Goal: Task Accomplishment & Management: Use online tool/utility

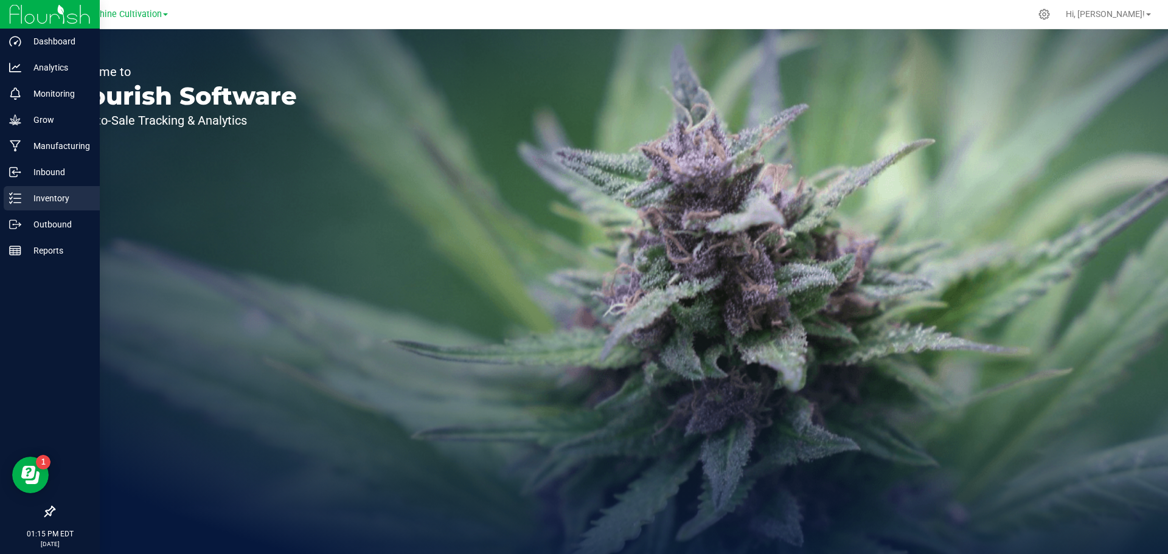
click at [23, 195] on p "Inventory" at bounding box center [57, 198] width 73 height 15
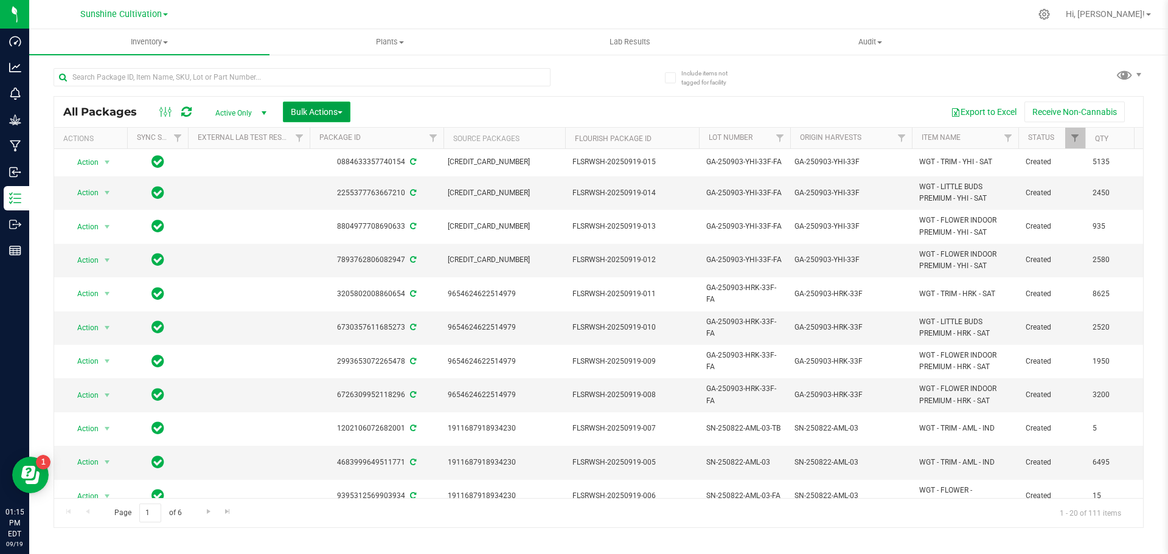
click at [302, 122] on button "Bulk Actions" at bounding box center [317, 112] width 68 height 21
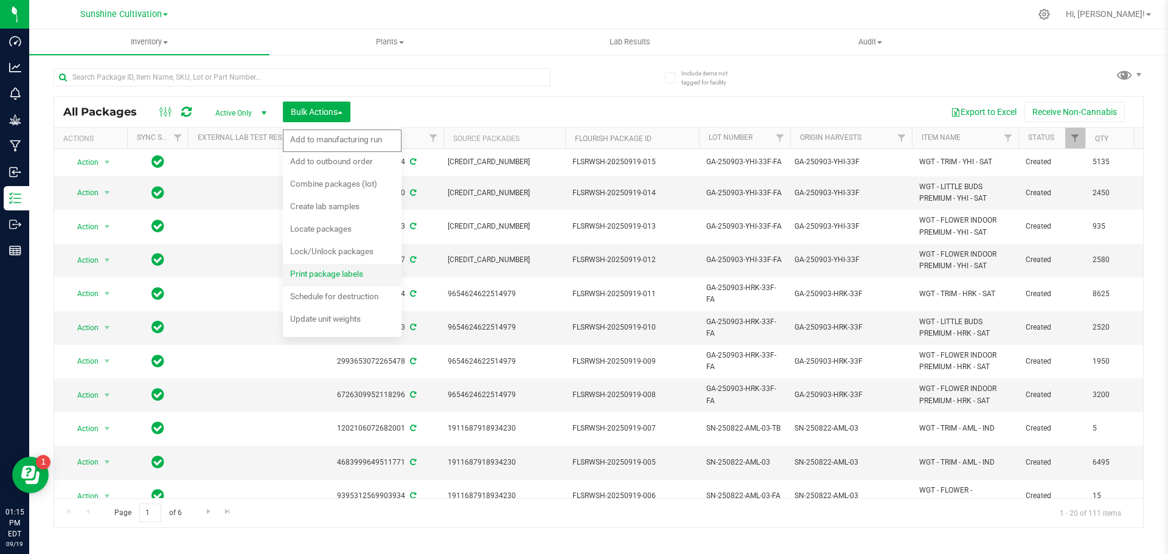
click at [324, 274] on span "Print package labels" at bounding box center [326, 274] width 73 height 10
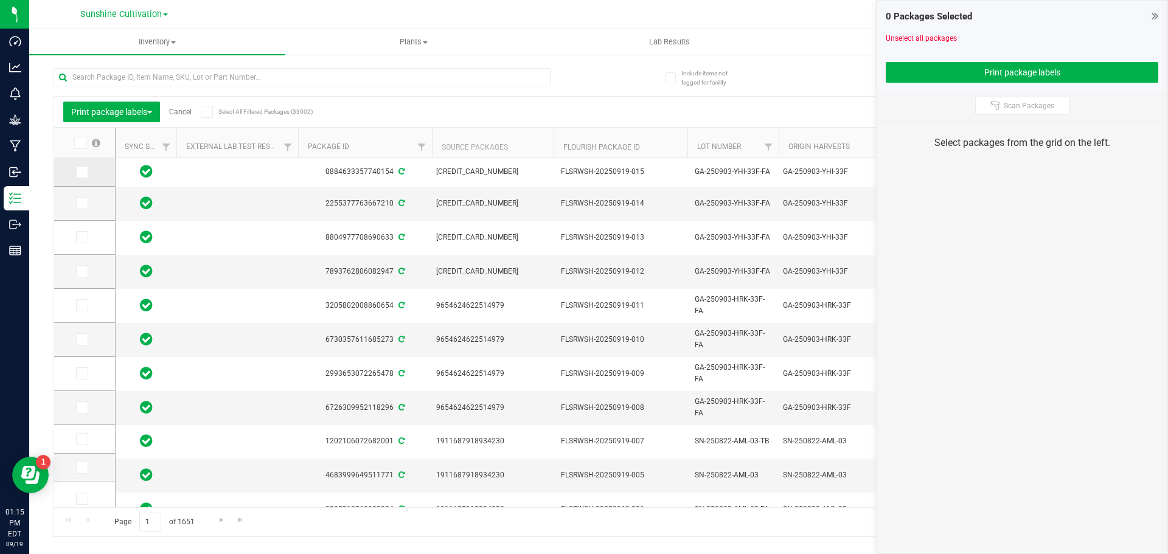
click at [80, 179] on td at bounding box center [84, 172] width 61 height 29
click at [82, 178] on td at bounding box center [84, 172] width 61 height 29
click at [83, 176] on span at bounding box center [82, 172] width 12 height 12
click at [0, 0] on input "checkbox" at bounding box center [0, 0] width 0 height 0
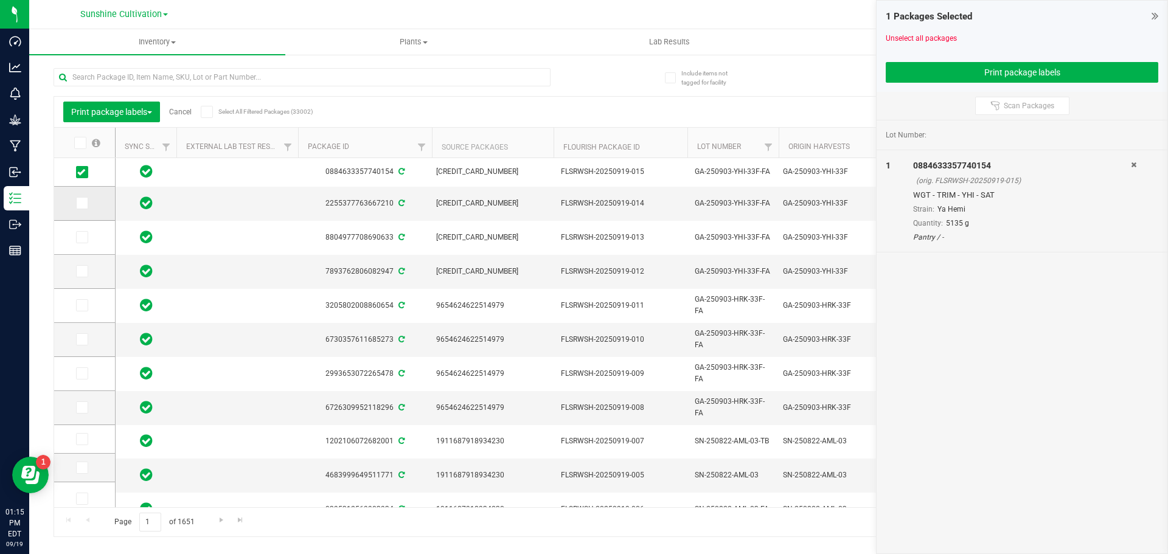
click at [83, 203] on icon at bounding box center [81, 203] width 8 height 0
click at [0, 0] on input "checkbox" at bounding box center [0, 0] width 0 height 0
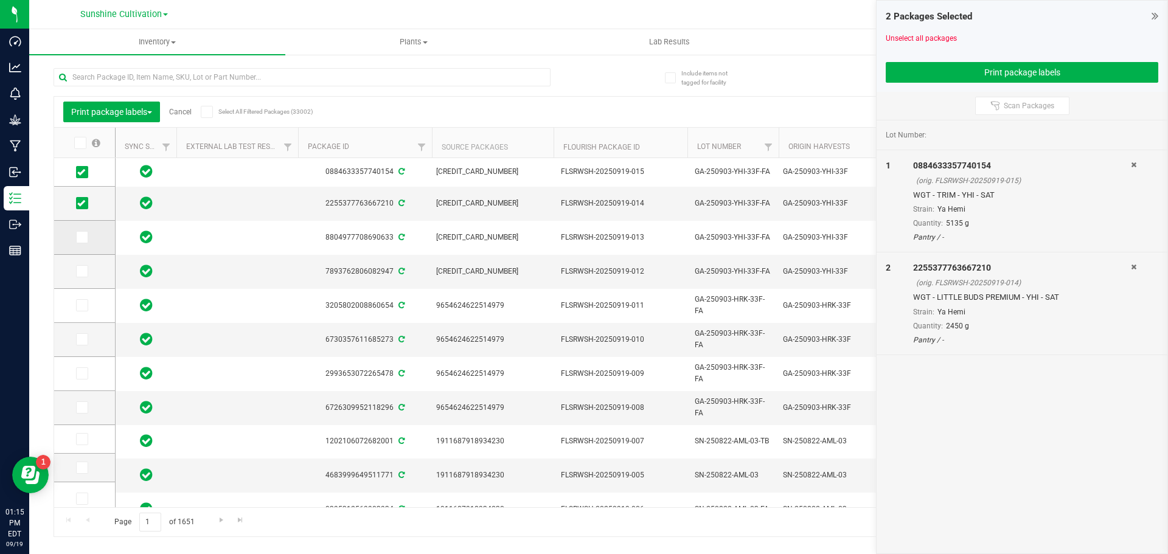
click at [81, 232] on span at bounding box center [82, 237] width 12 height 12
click at [0, 0] on input "checkbox" at bounding box center [0, 0] width 0 height 0
click at [81, 271] on icon at bounding box center [81, 271] width 8 height 0
click at [0, 0] on input "checkbox" at bounding box center [0, 0] width 0 height 0
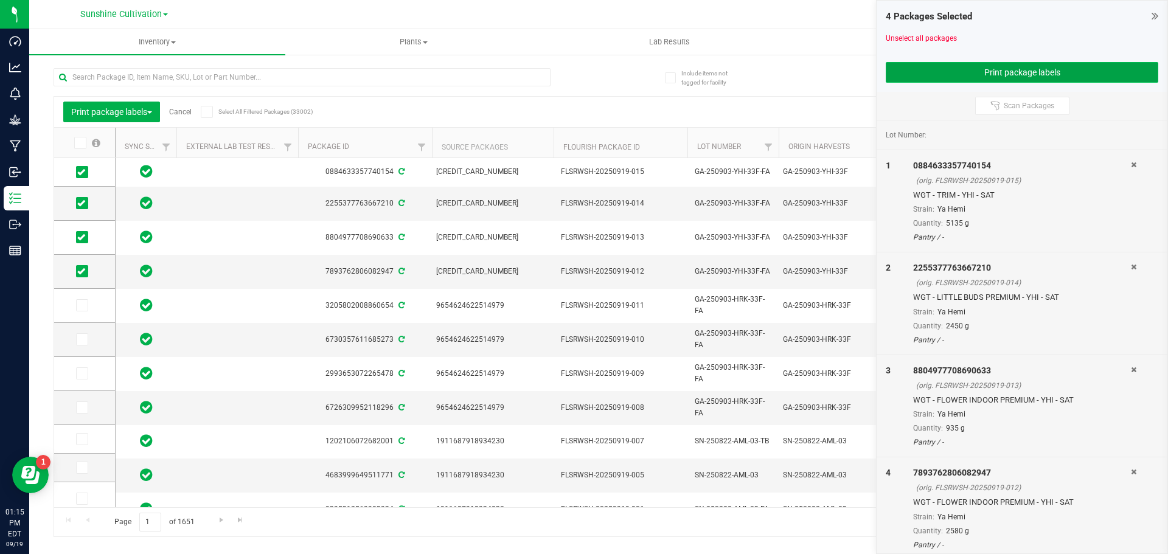
click at [910, 74] on button "Print package labels" at bounding box center [1021, 72] width 272 height 21
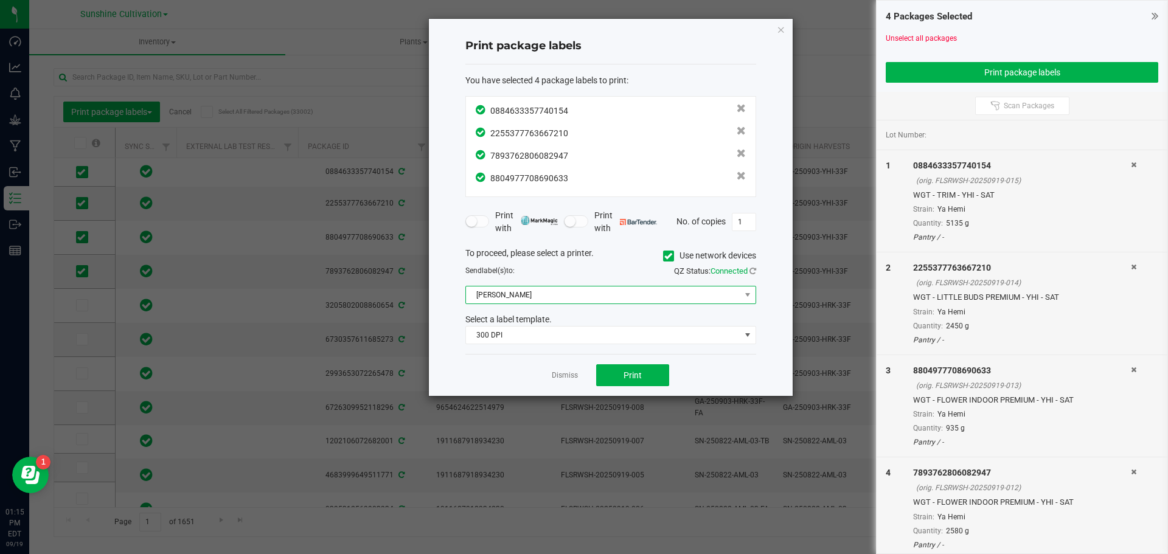
click at [608, 299] on span "[PERSON_NAME]" at bounding box center [603, 294] width 274 height 17
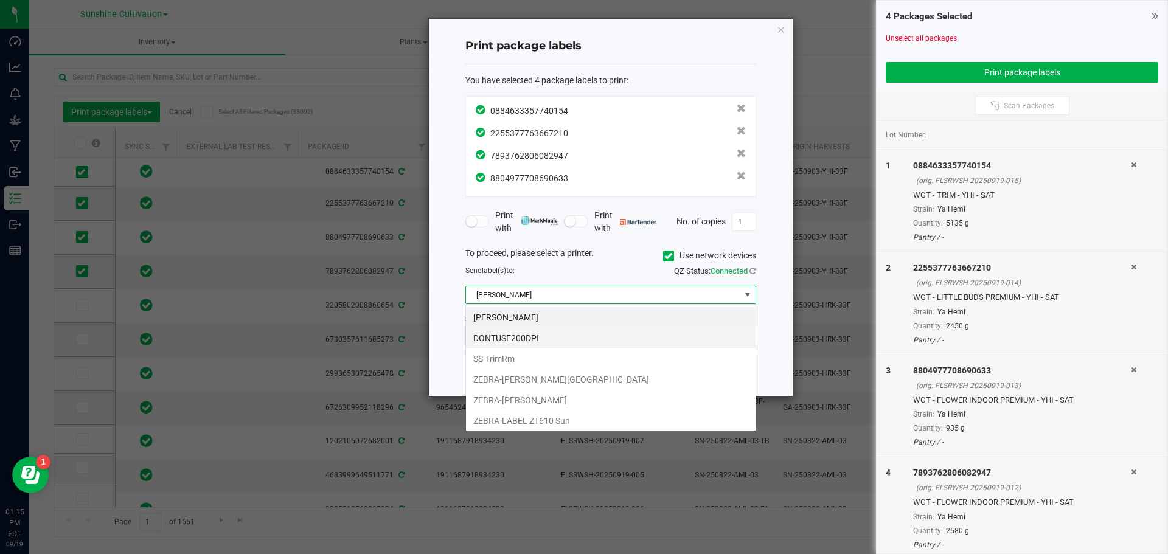
scroll to position [18, 291]
click at [551, 362] on li "SS-TrimRm" at bounding box center [610, 358] width 289 height 21
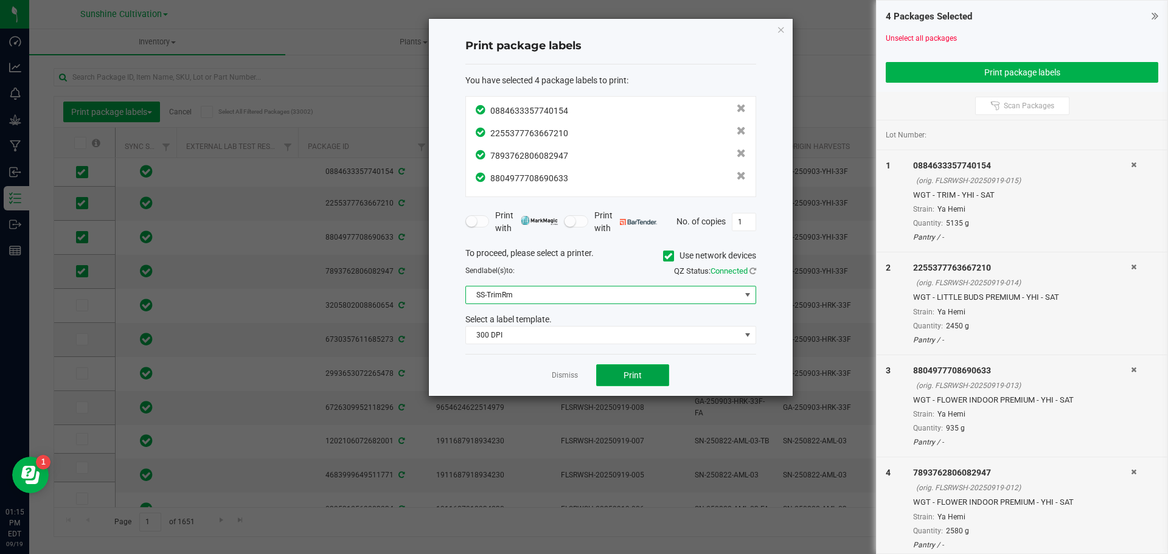
click at [614, 372] on button "Print" at bounding box center [632, 375] width 73 height 22
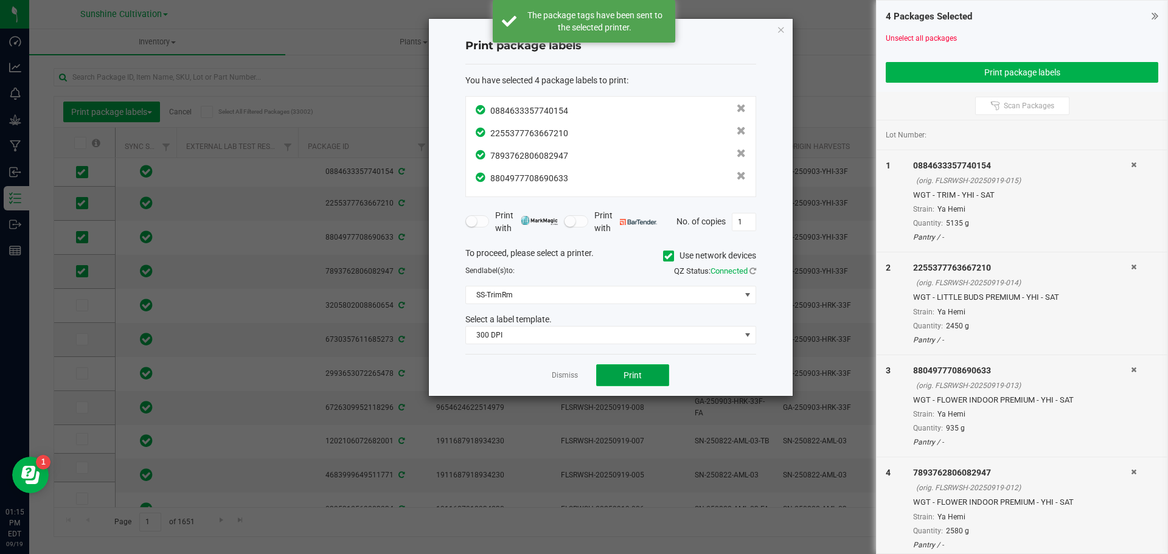
click at [617, 376] on button "Print" at bounding box center [632, 375] width 73 height 22
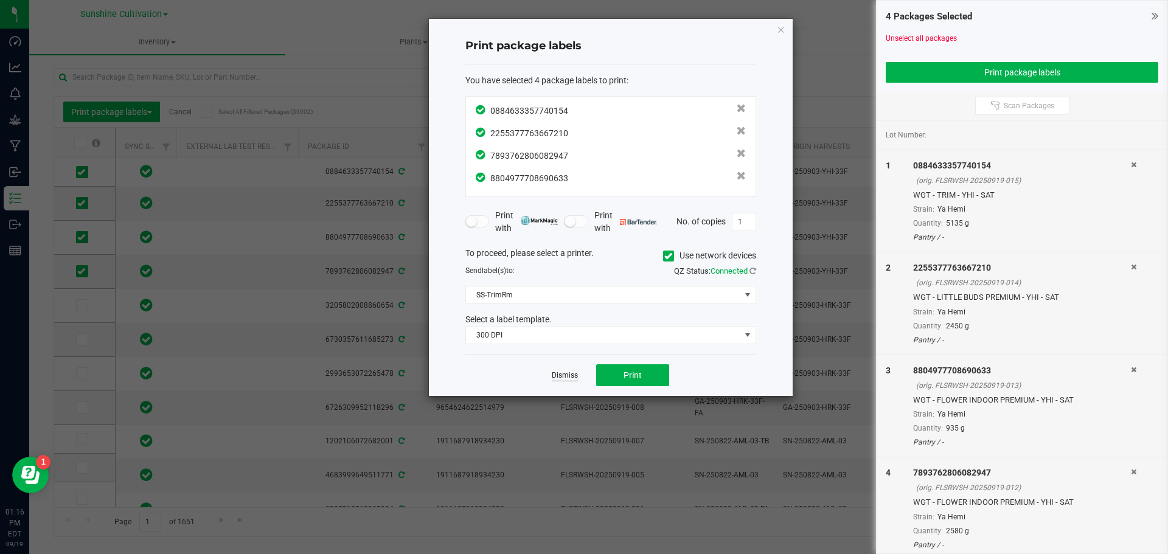
click at [575, 373] on link "Dismiss" at bounding box center [565, 375] width 26 height 10
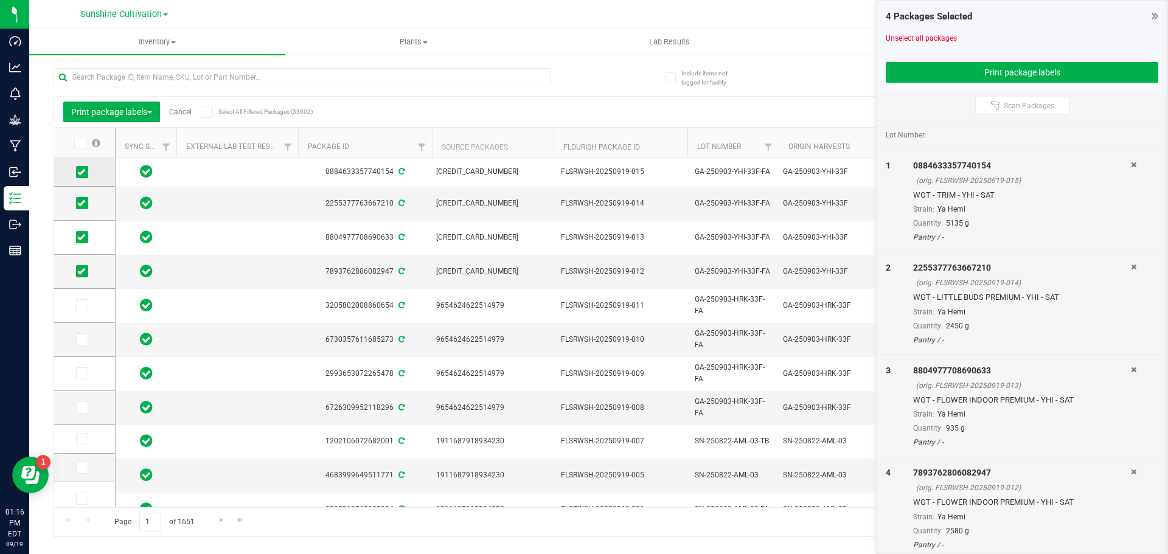
click at [87, 170] on span at bounding box center [82, 172] width 12 height 12
click at [0, 0] on input "checkbox" at bounding box center [0, 0] width 0 height 0
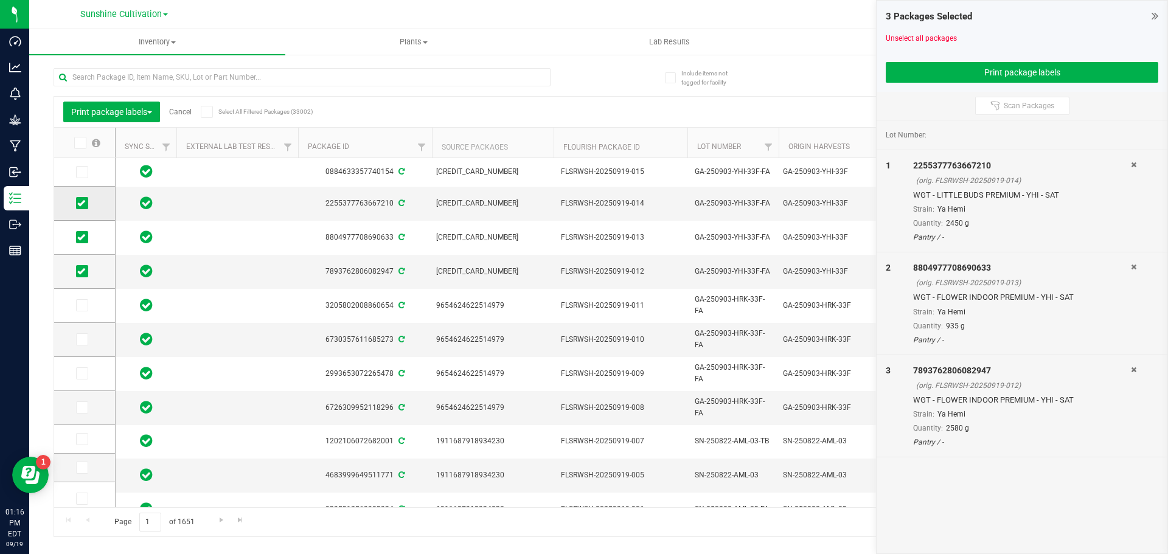
click at [78, 203] on icon at bounding box center [81, 203] width 8 height 0
click at [0, 0] on input "checkbox" at bounding box center [0, 0] width 0 height 0
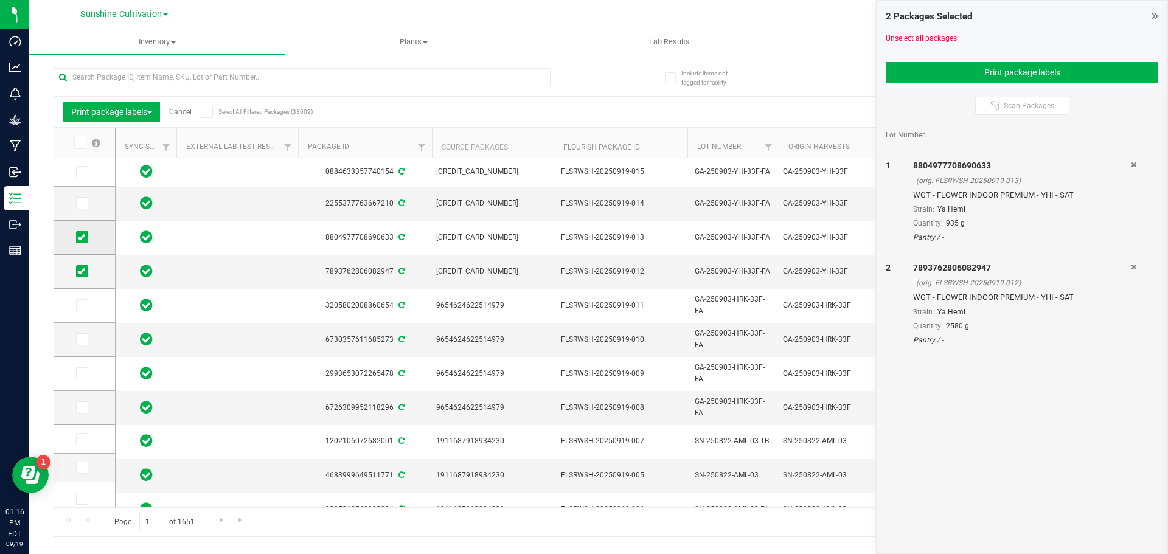
click at [82, 237] on icon at bounding box center [81, 237] width 8 height 0
click at [0, 0] on input "checkbox" at bounding box center [0, 0] width 0 height 0
click at [80, 271] on icon at bounding box center [81, 271] width 8 height 0
click at [0, 0] on input "checkbox" at bounding box center [0, 0] width 0 height 0
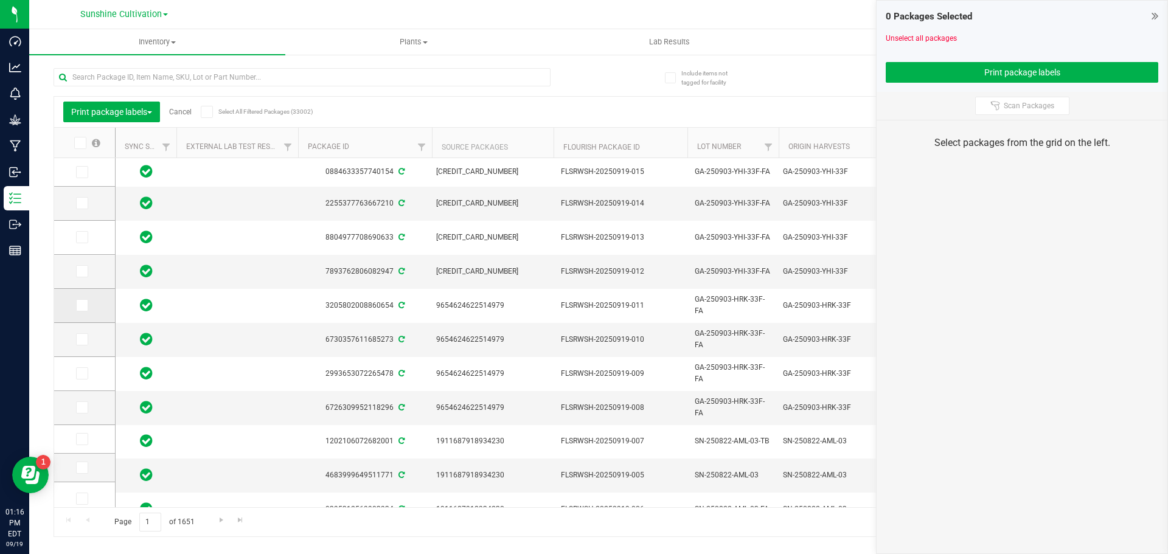
click at [81, 305] on icon at bounding box center [81, 305] width 8 height 0
click at [0, 0] on input "checkbox" at bounding box center [0, 0] width 0 height 0
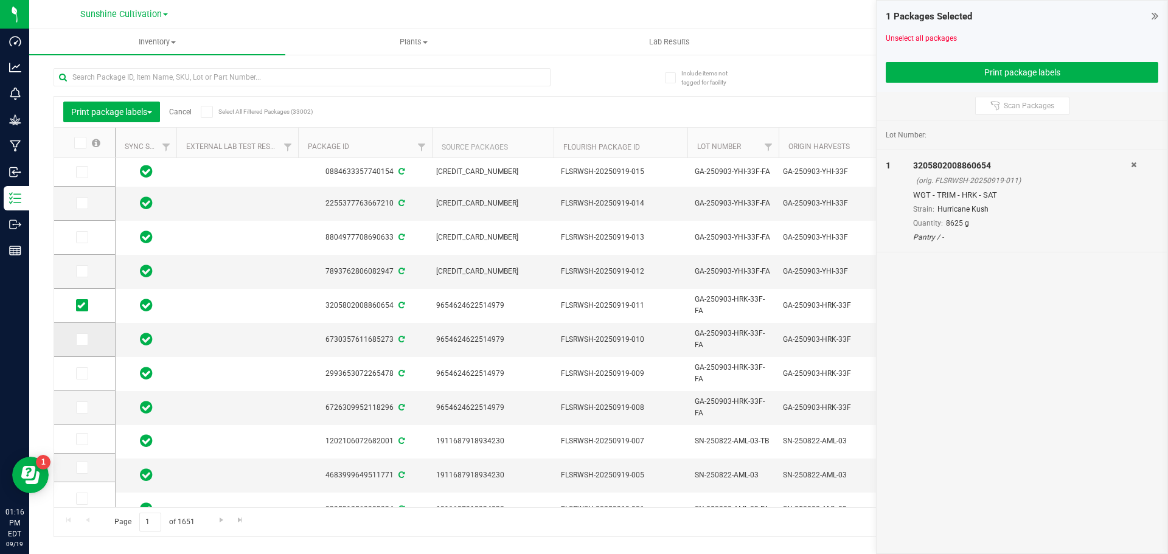
click at [81, 339] on icon at bounding box center [81, 339] width 8 height 0
click at [0, 0] on input "checkbox" at bounding box center [0, 0] width 0 height 0
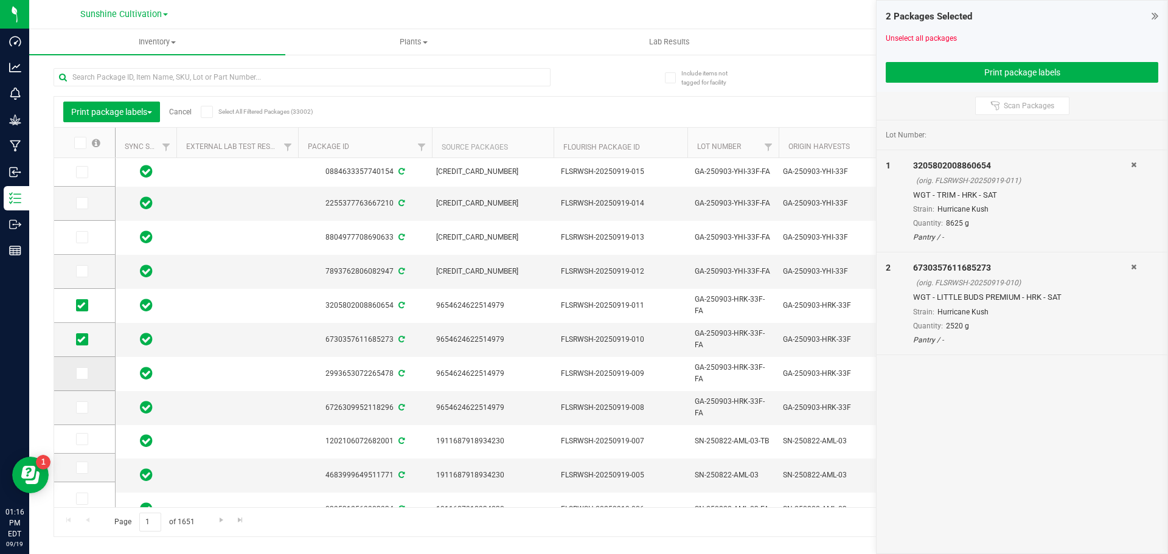
click at [83, 378] on span at bounding box center [82, 373] width 12 height 12
click at [0, 0] on input "checkbox" at bounding box center [0, 0] width 0 height 0
click at [82, 400] on td at bounding box center [84, 408] width 61 height 34
click at [82, 407] on icon at bounding box center [81, 407] width 8 height 0
click at [0, 0] on input "checkbox" at bounding box center [0, 0] width 0 height 0
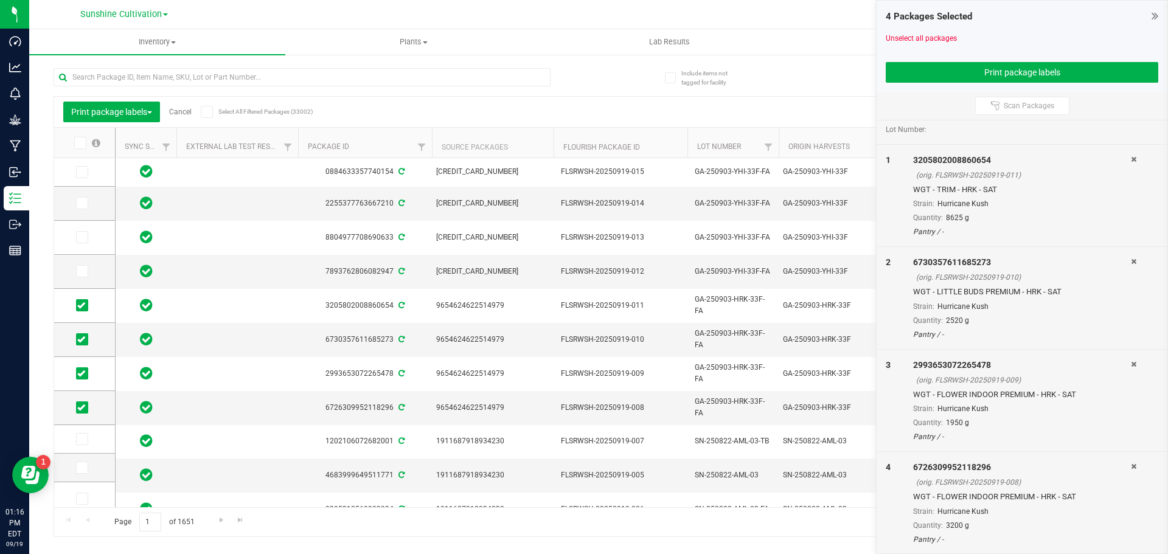
scroll to position [6, 0]
click at [982, 80] on button "Print package labels" at bounding box center [1021, 72] width 272 height 21
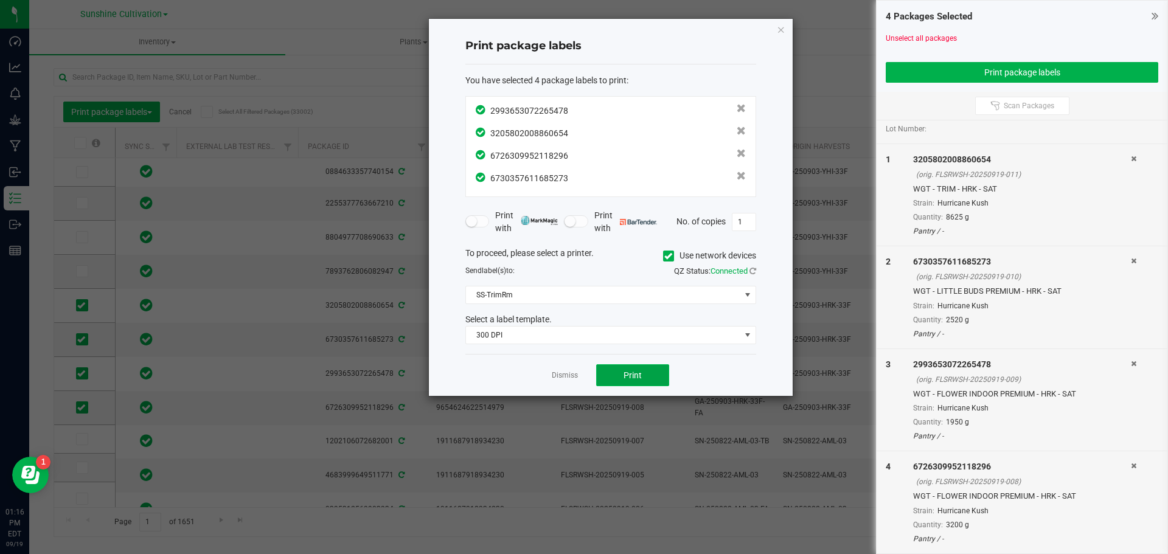
click at [654, 370] on button "Print" at bounding box center [632, 375] width 73 height 22
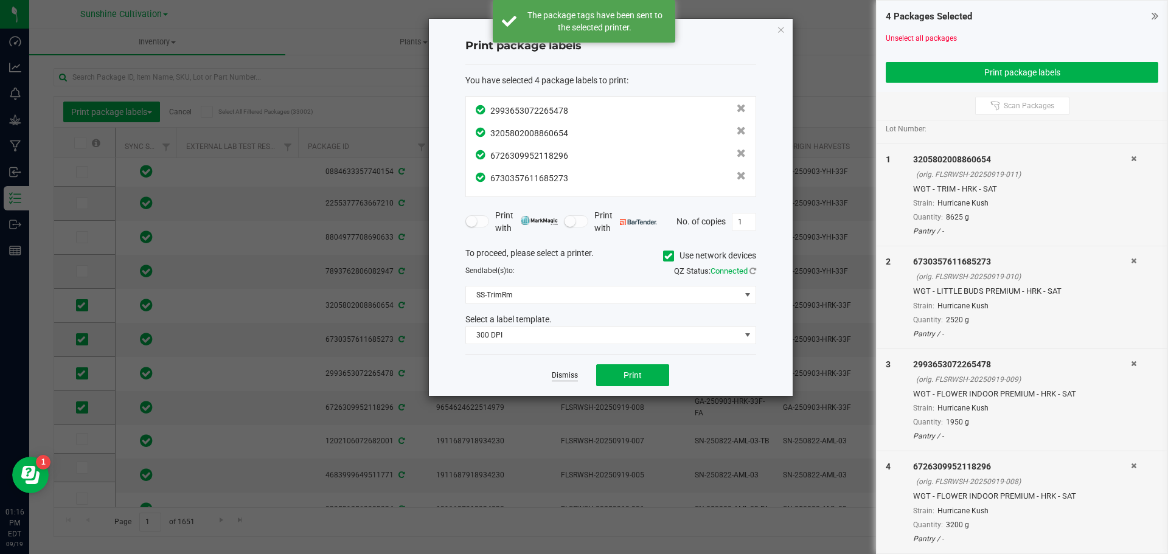
click at [552, 375] on link "Dismiss" at bounding box center [565, 375] width 26 height 10
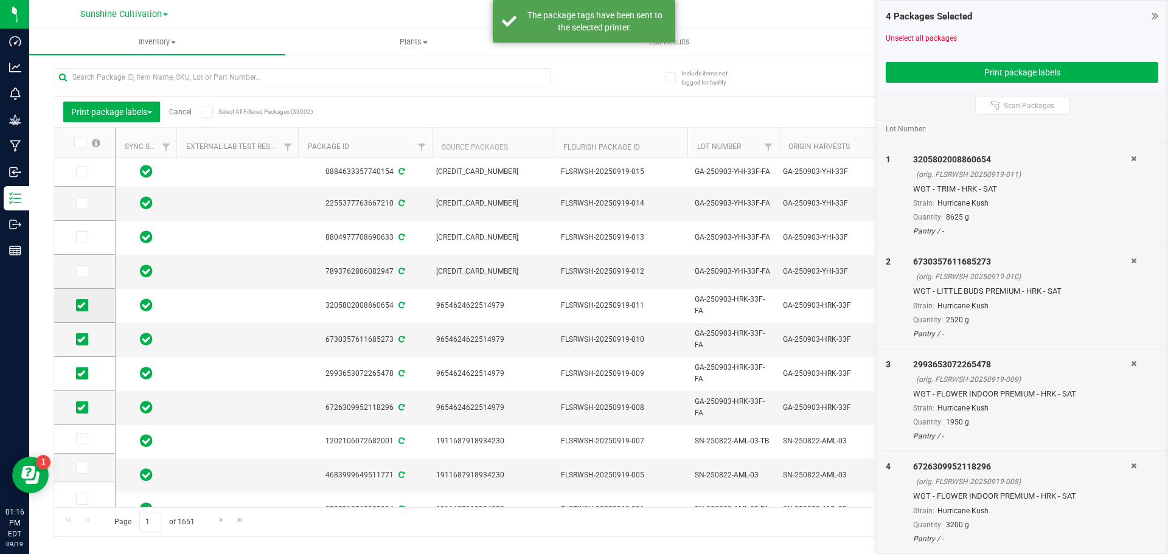
click at [85, 305] on icon at bounding box center [81, 305] width 8 height 0
click at [0, 0] on input "checkbox" at bounding box center [0, 0] width 0 height 0
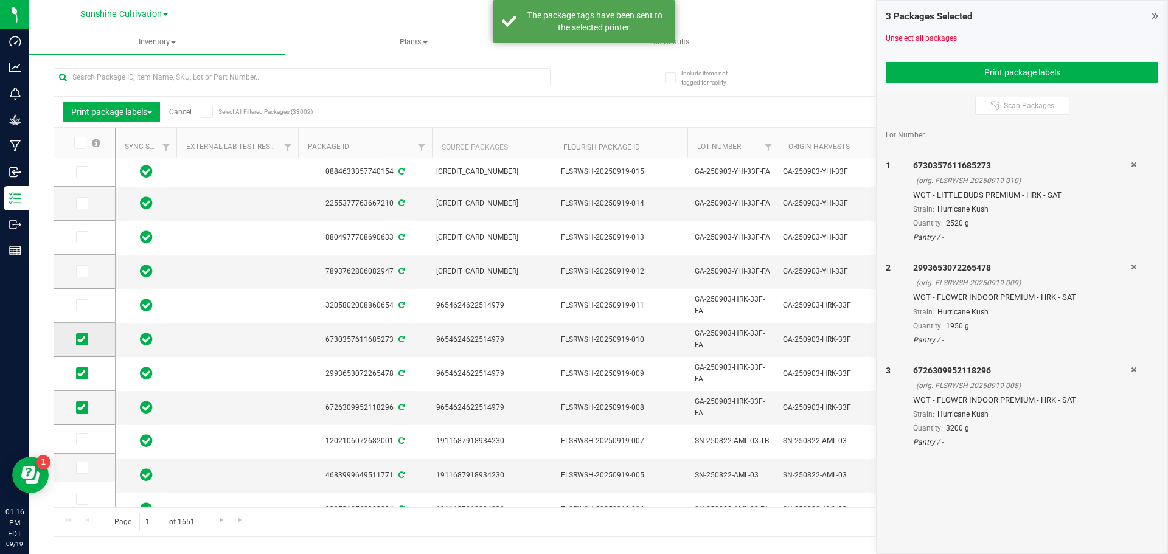
click at [83, 339] on icon at bounding box center [81, 339] width 8 height 0
click at [0, 0] on input "checkbox" at bounding box center [0, 0] width 0 height 0
click at [82, 373] on icon at bounding box center [81, 373] width 8 height 0
click at [0, 0] on input "checkbox" at bounding box center [0, 0] width 0 height 0
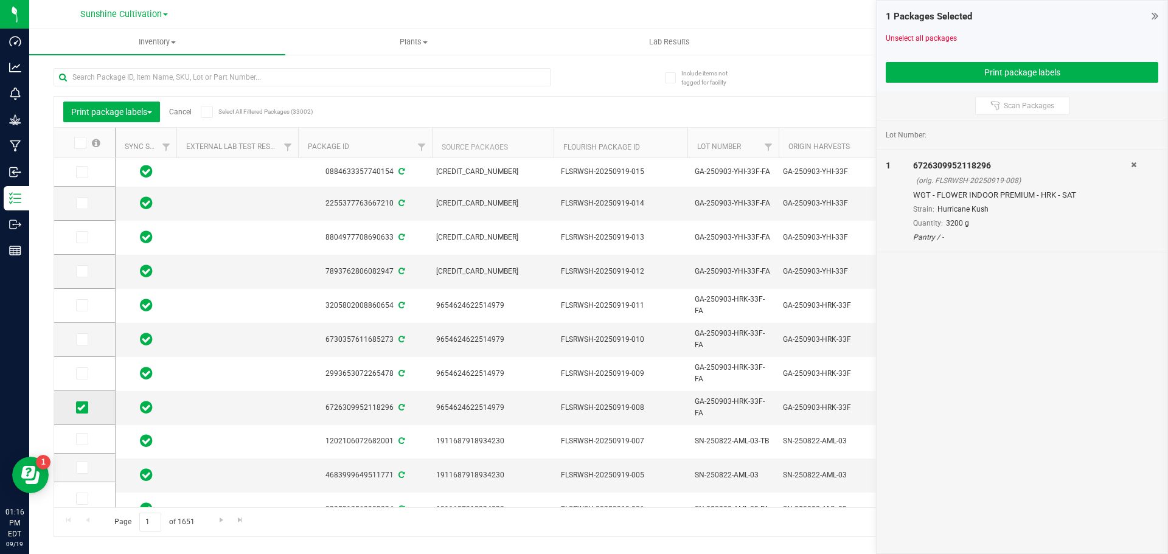
click at [84, 407] on icon at bounding box center [81, 407] width 8 height 0
click at [0, 0] on input "checkbox" at bounding box center [0, 0] width 0 height 0
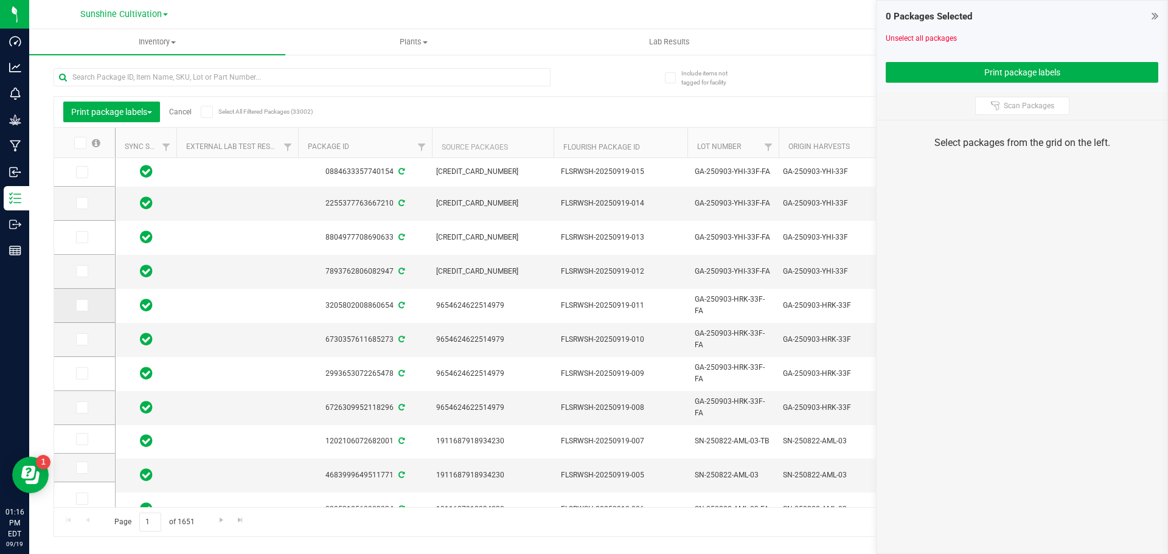
click at [77, 304] on span at bounding box center [82, 305] width 12 height 12
click at [0, 0] on input "checkbox" at bounding box center [0, 0] width 0 height 0
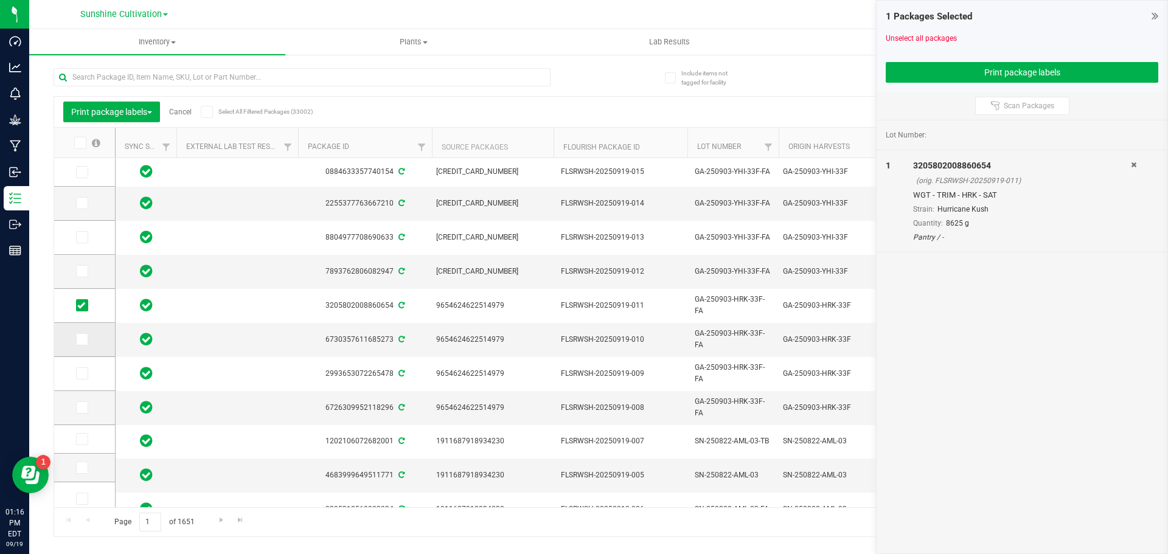
click at [80, 339] on icon at bounding box center [81, 339] width 8 height 0
click at [0, 0] on input "checkbox" at bounding box center [0, 0] width 0 height 0
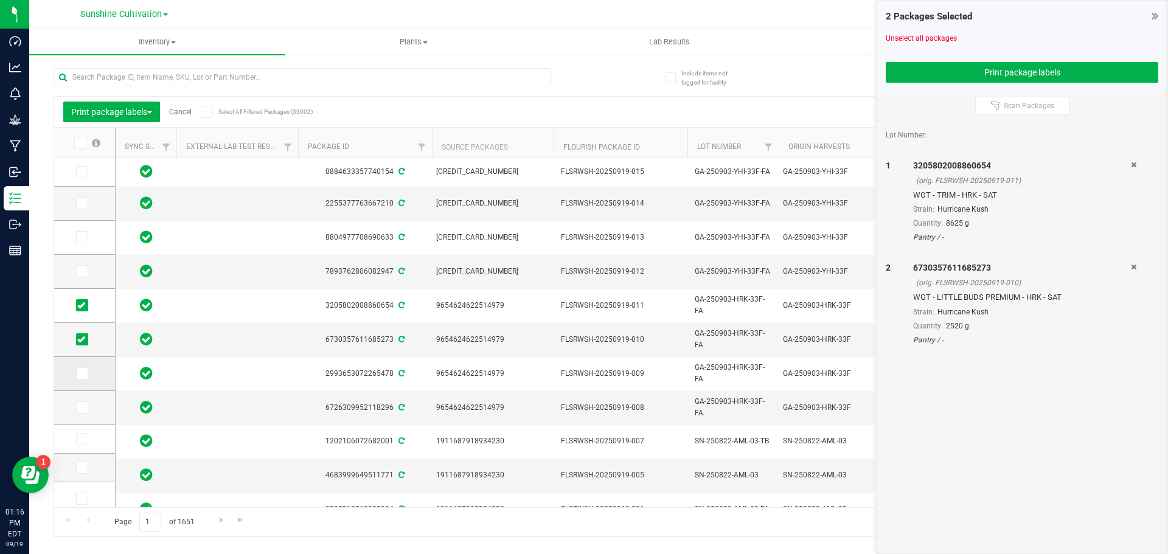
click at [81, 368] on span at bounding box center [82, 373] width 12 height 12
click at [0, 0] on input "checkbox" at bounding box center [0, 0] width 0 height 0
click at [84, 407] on icon at bounding box center [81, 407] width 8 height 0
click at [0, 0] on input "checkbox" at bounding box center [0, 0] width 0 height 0
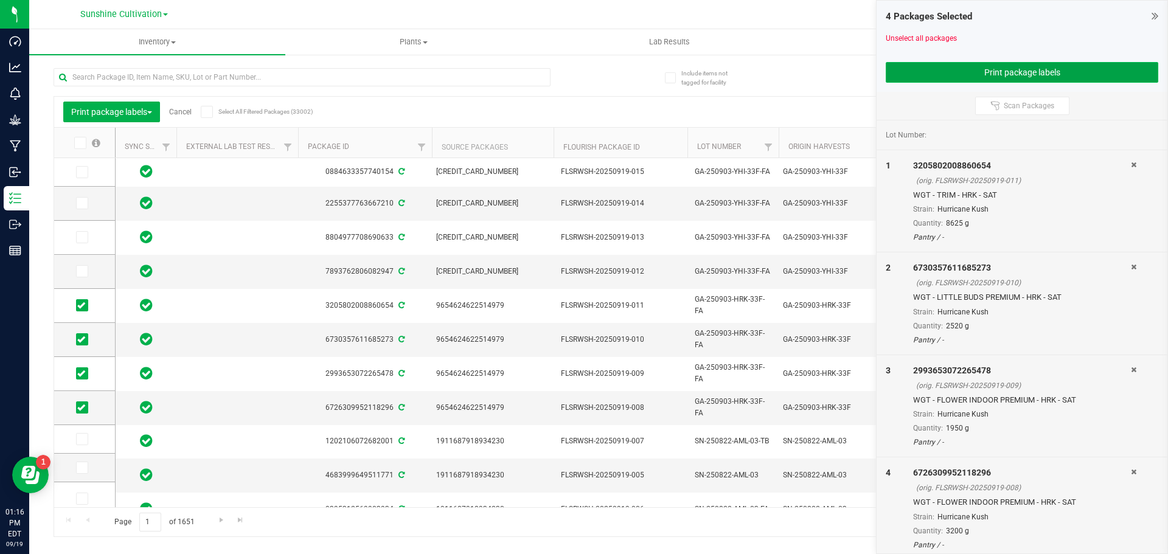
click at [932, 80] on button "Print package labels" at bounding box center [1021, 72] width 272 height 21
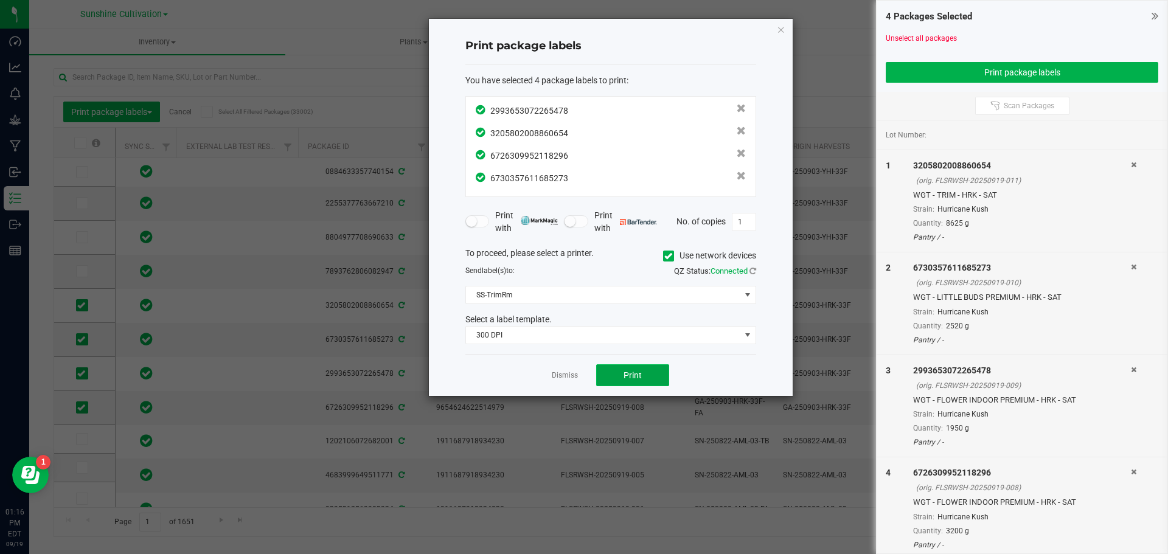
click at [642, 373] on button "Print" at bounding box center [632, 375] width 73 height 22
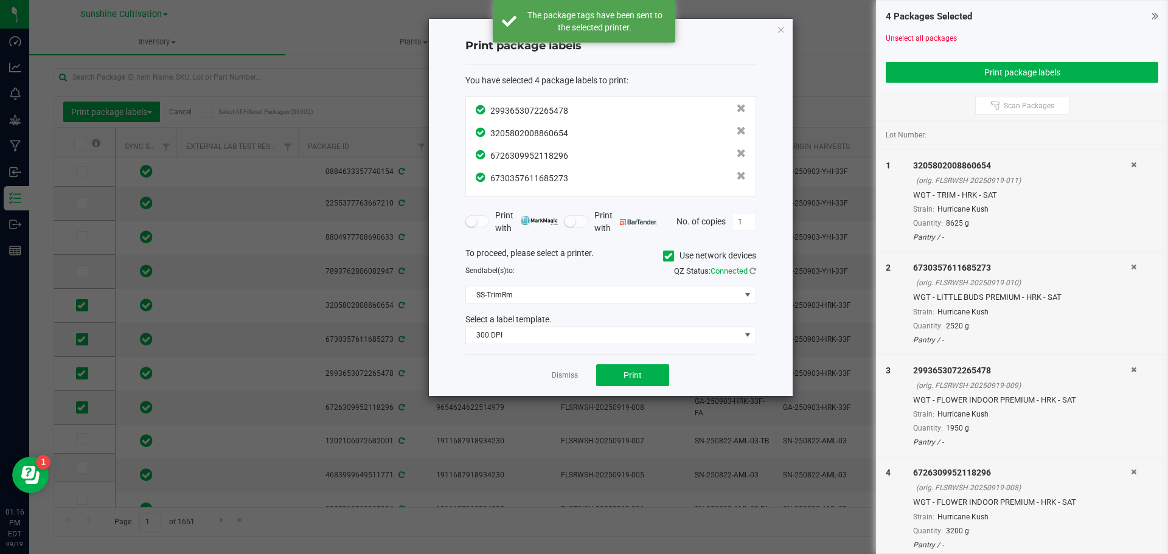
click at [582, 376] on div "Dismiss Print" at bounding box center [610, 375] width 291 height 42
click at [572, 377] on link "Dismiss" at bounding box center [565, 375] width 26 height 10
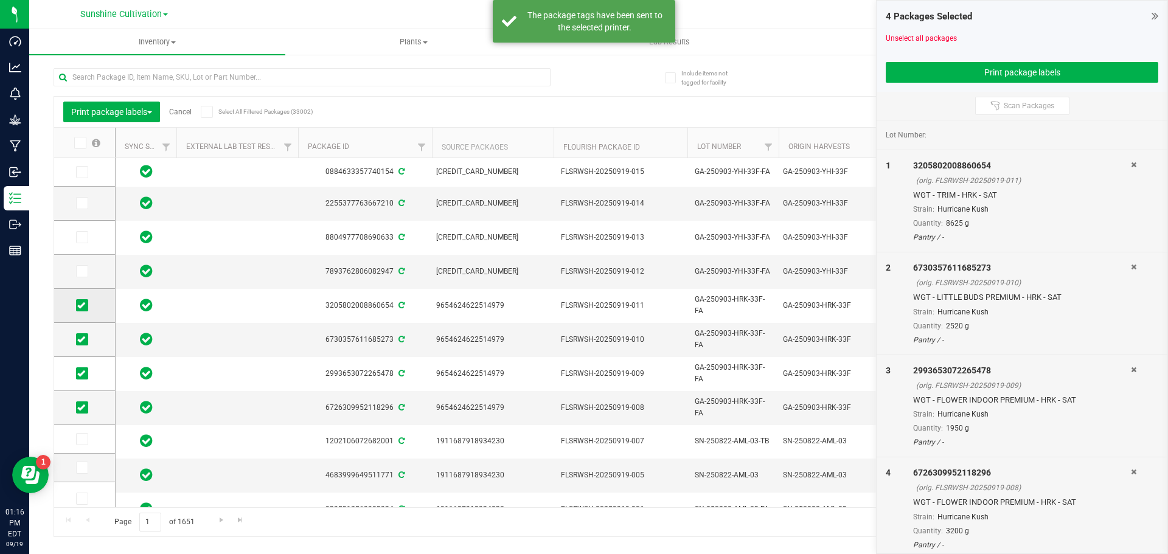
click at [94, 311] on td at bounding box center [84, 306] width 61 height 34
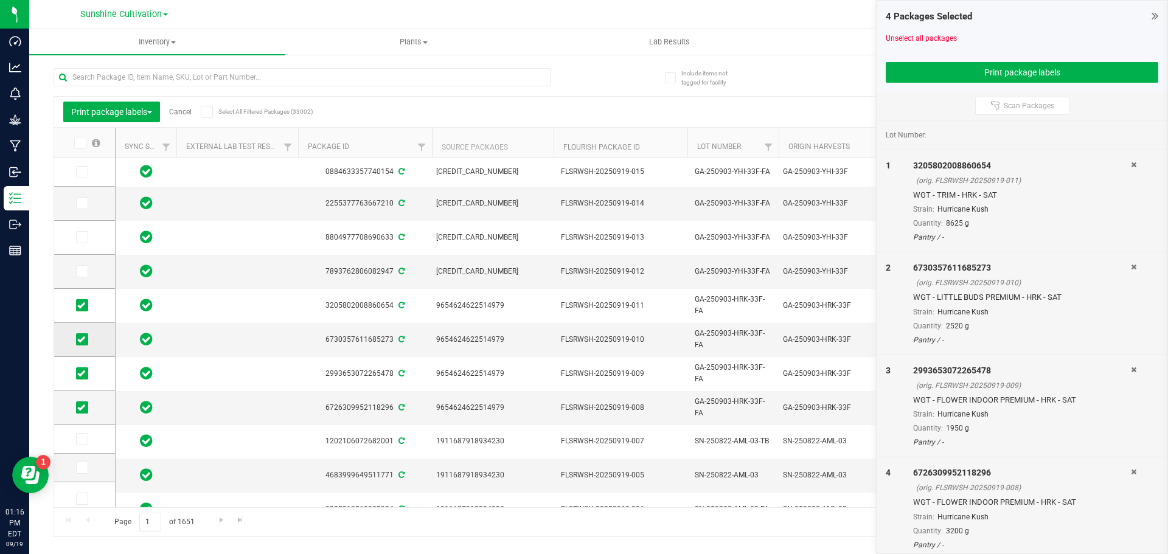
click at [82, 328] on td at bounding box center [84, 340] width 61 height 34
click at [84, 305] on icon at bounding box center [81, 305] width 8 height 0
click at [0, 0] on input "checkbox" at bounding box center [0, 0] width 0 height 0
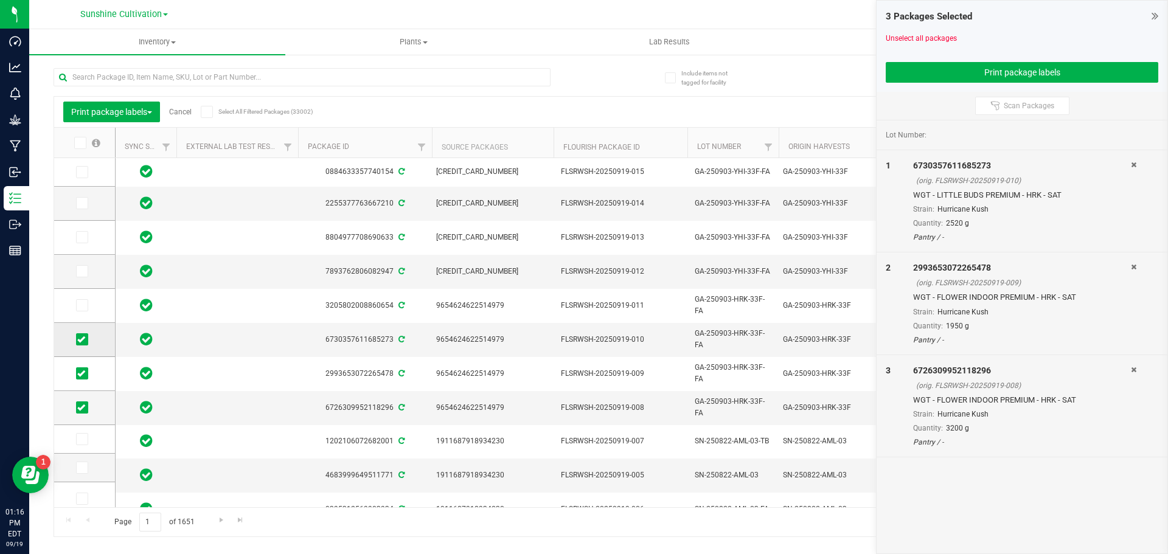
click at [80, 339] on icon at bounding box center [81, 339] width 8 height 0
click at [0, 0] on input "checkbox" at bounding box center [0, 0] width 0 height 0
click at [88, 373] on label at bounding box center [85, 373] width 18 height 12
click at [0, 0] on input "checkbox" at bounding box center [0, 0] width 0 height 0
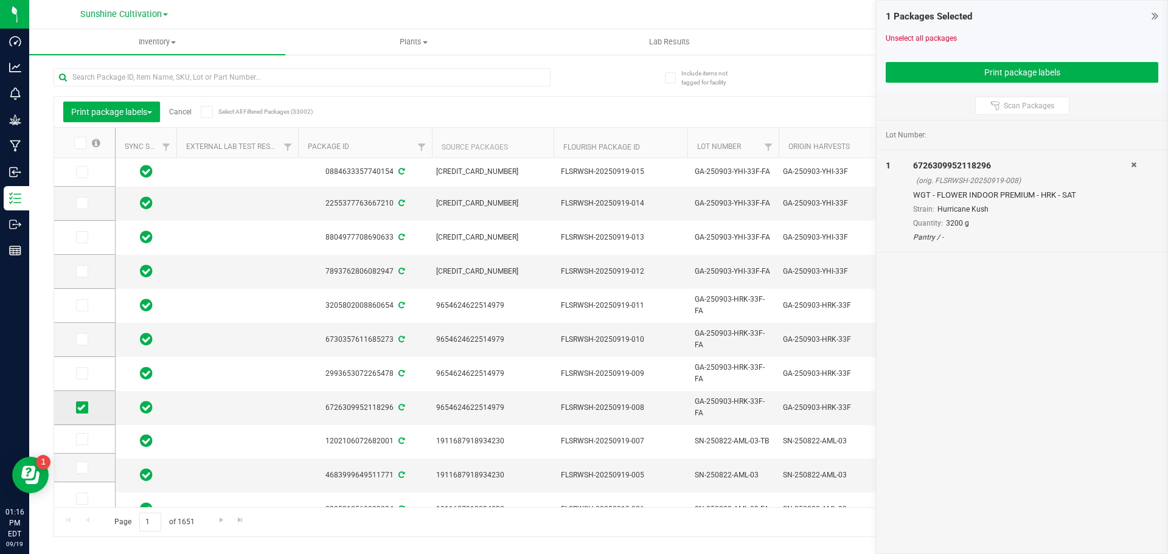
click at [85, 407] on icon at bounding box center [81, 407] width 8 height 0
click at [0, 0] on input "checkbox" at bounding box center [0, 0] width 0 height 0
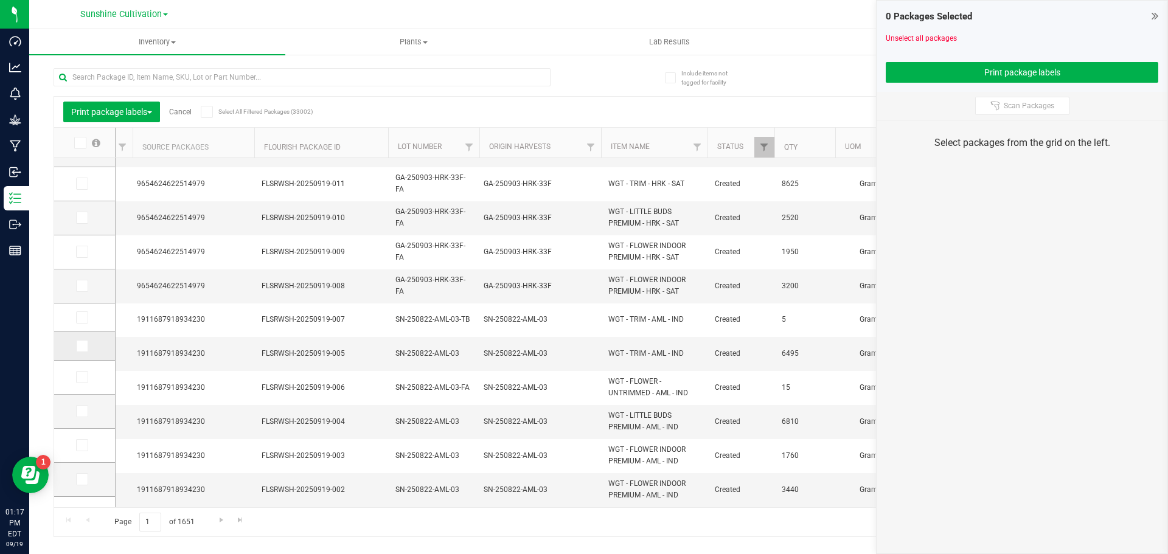
click at [83, 346] on icon at bounding box center [81, 346] width 8 height 0
click at [0, 0] on input "checkbox" at bounding box center [0, 0] width 0 height 0
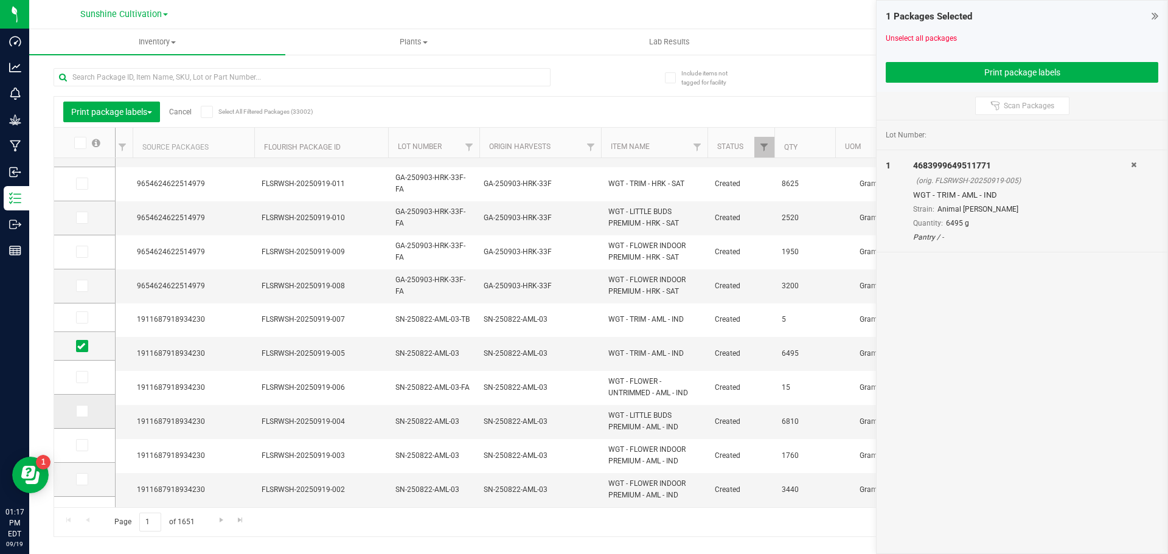
click at [86, 411] on span at bounding box center [82, 411] width 12 height 12
click at [0, 0] on input "checkbox" at bounding box center [0, 0] width 0 height 0
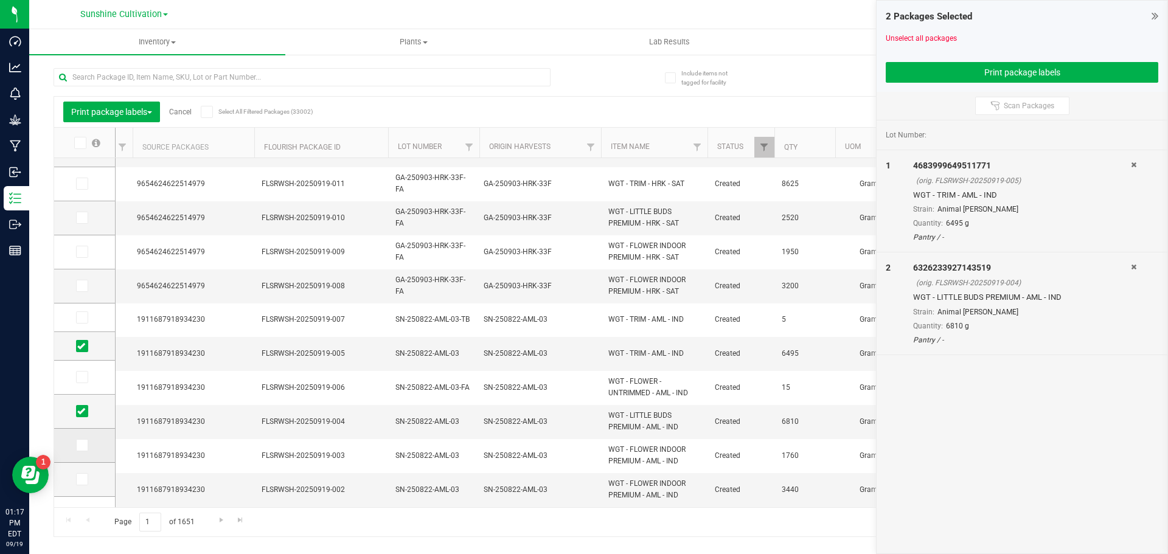
click at [90, 441] on label at bounding box center [85, 445] width 18 height 12
click at [0, 0] on input "checkbox" at bounding box center [0, 0] width 0 height 0
click at [86, 476] on span at bounding box center [82, 479] width 12 height 12
click at [0, 0] on input "checkbox" at bounding box center [0, 0] width 0 height 0
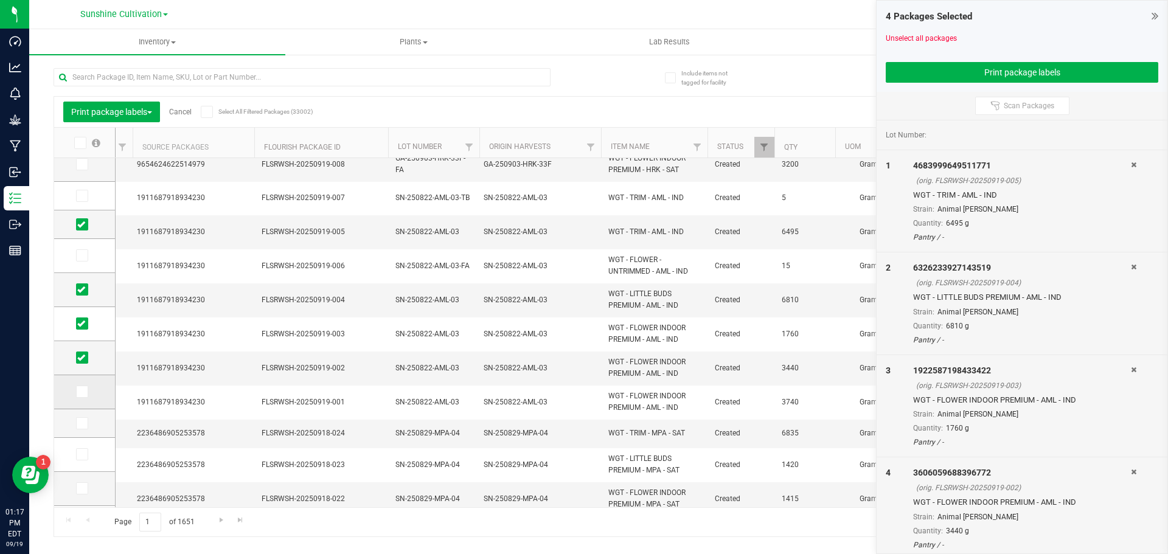
click at [81, 392] on icon at bounding box center [81, 392] width 8 height 0
click at [0, 0] on input "checkbox" at bounding box center [0, 0] width 0 height 0
click at [941, 77] on button "Print package labels" at bounding box center [1021, 72] width 272 height 21
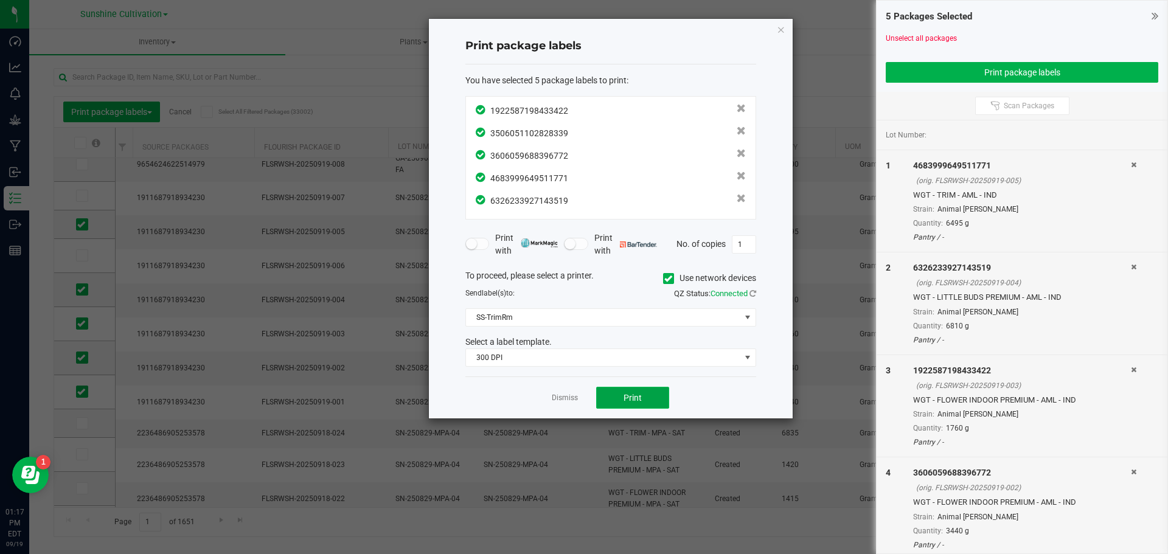
click at [663, 391] on button "Print" at bounding box center [632, 398] width 73 height 22
click at [561, 397] on link "Dismiss" at bounding box center [565, 398] width 26 height 10
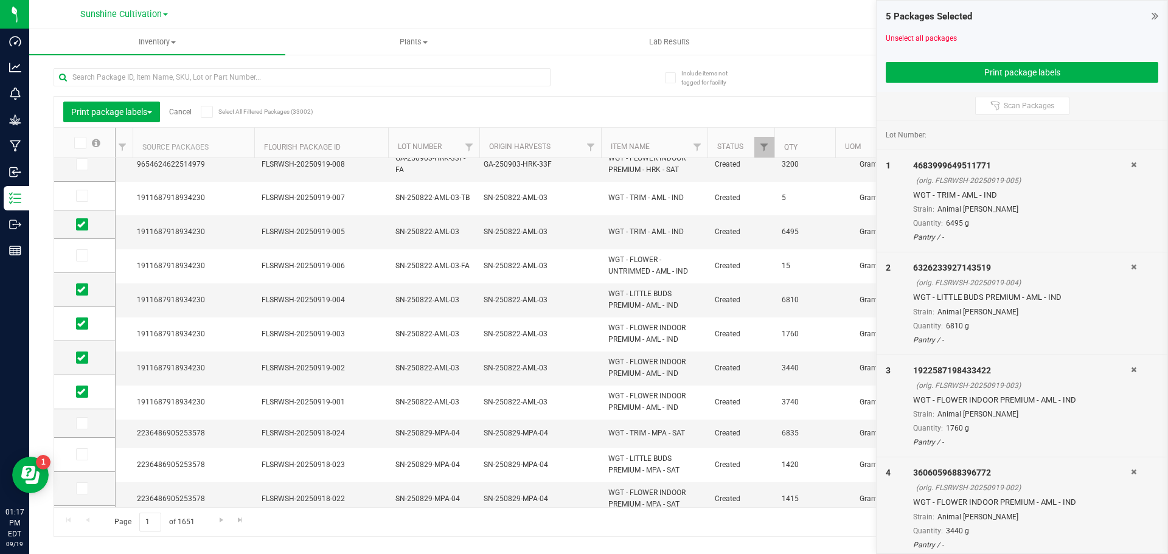
click at [1155, 19] on icon at bounding box center [1154, 16] width 7 height 12
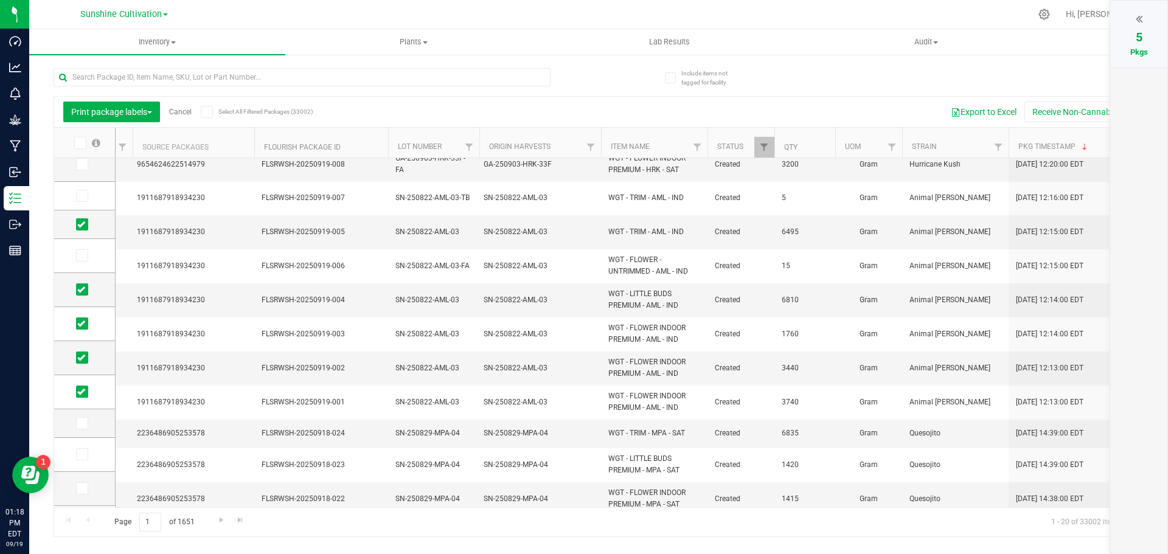
click at [181, 113] on link "Cancel" at bounding box center [180, 112] width 23 height 9
